Goal: Find specific page/section: Find specific page/section

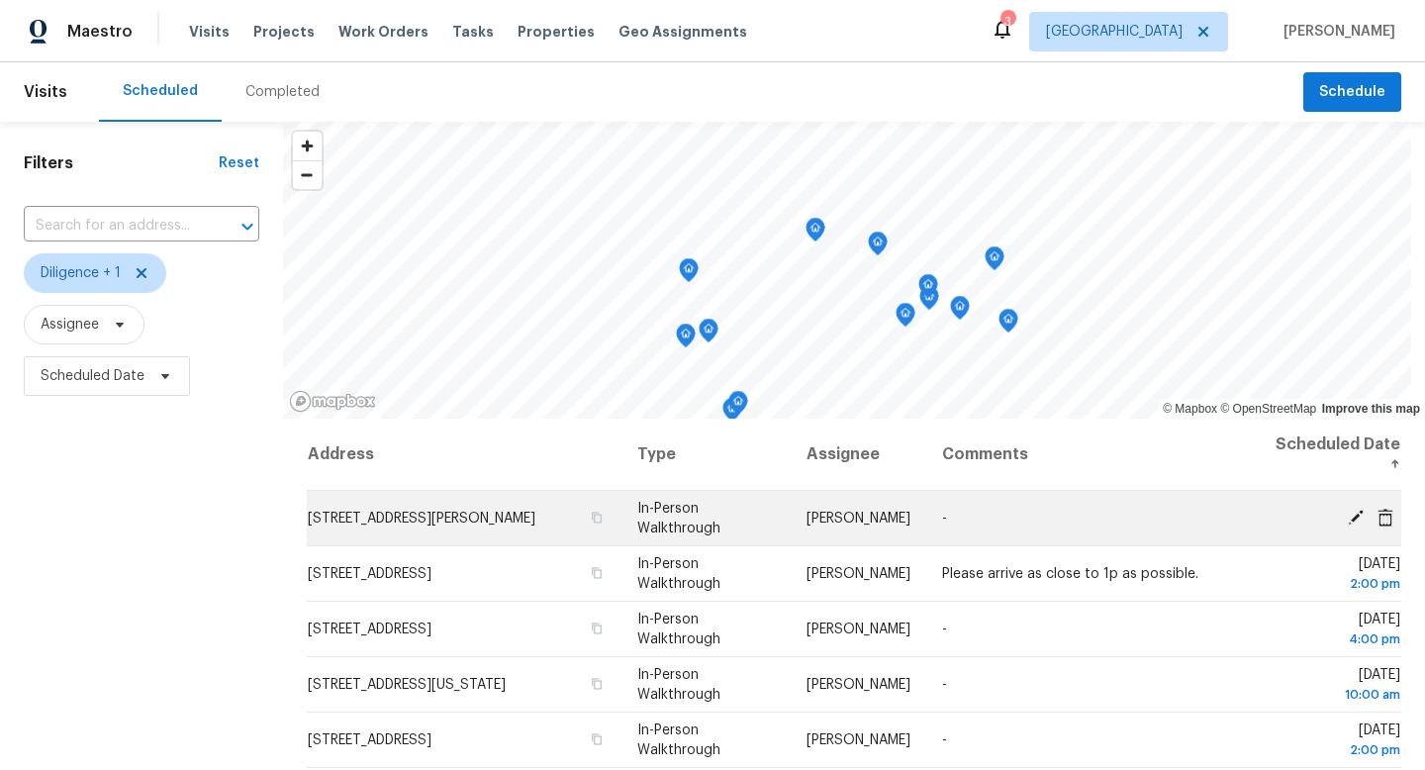
scroll to position [211, 0]
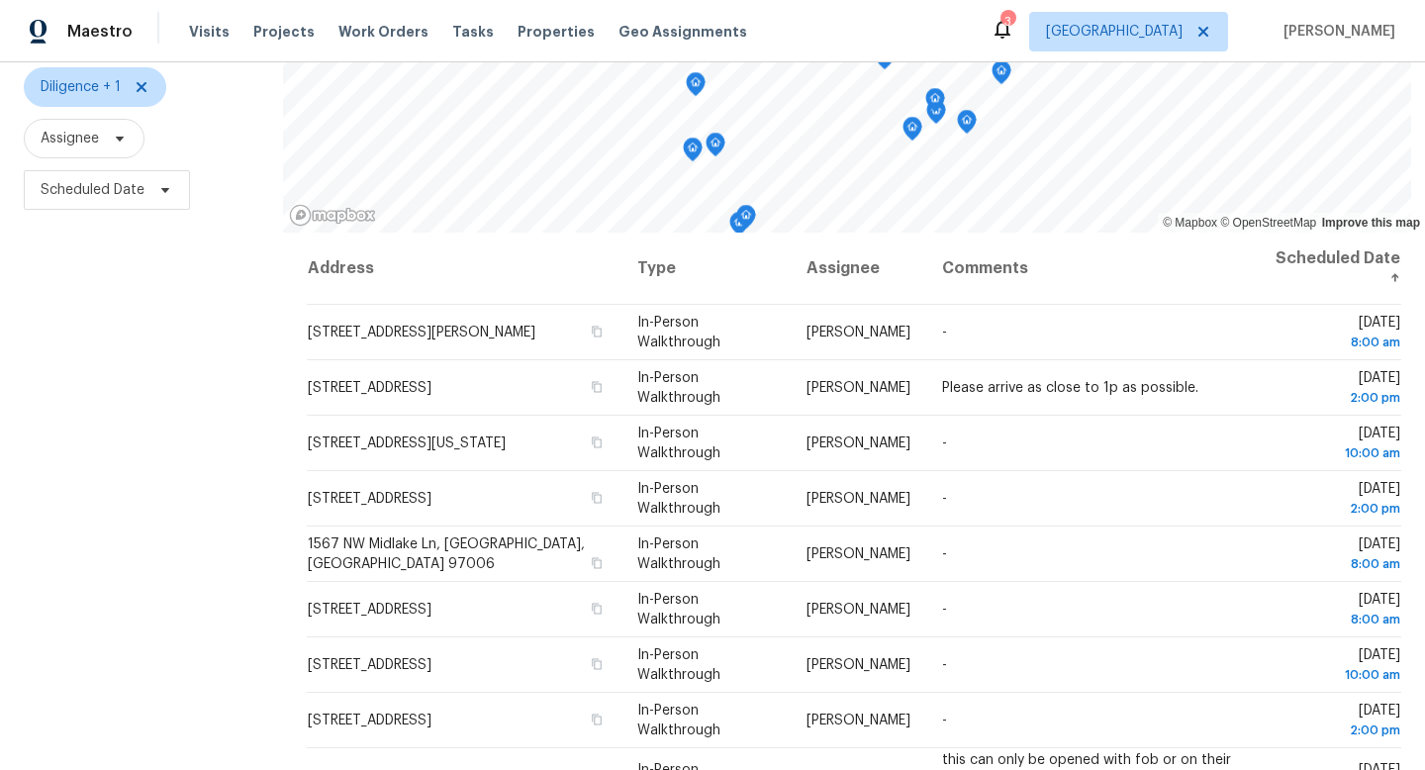
scroll to position [207, 0]
